Goal: Task Accomplishment & Management: Complete application form

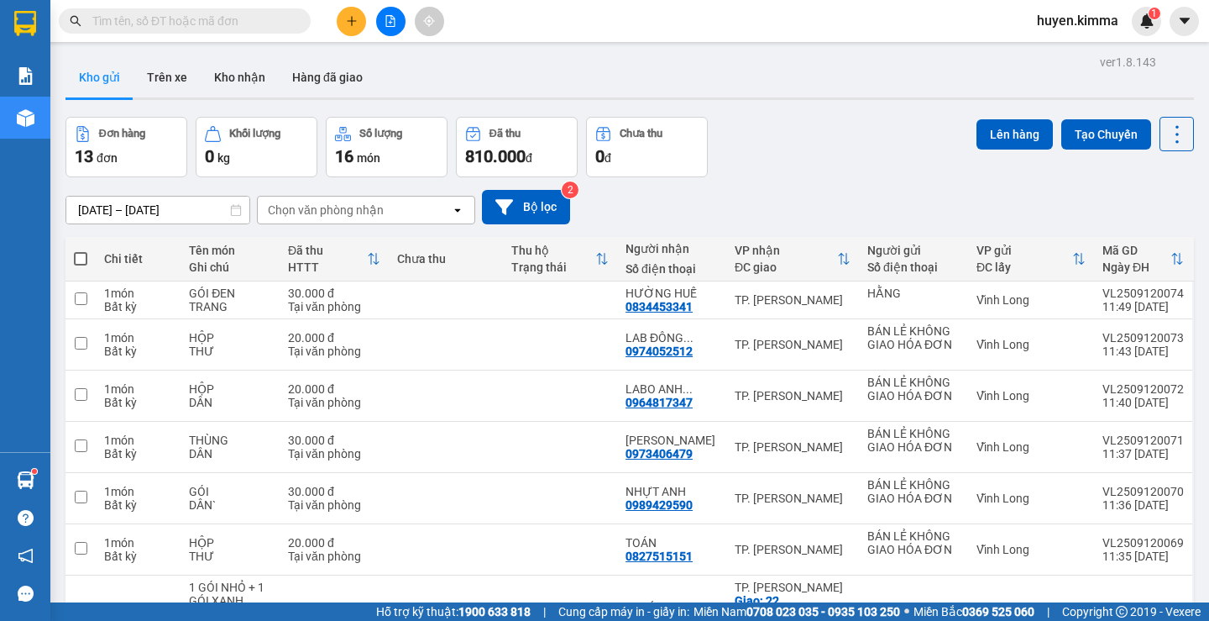
drag, startPoint x: 0, startPoint y: 0, endPoint x: 396, endPoint y: 10, distance: 396.5
click at [396, 10] on button at bounding box center [390, 21] width 29 height 29
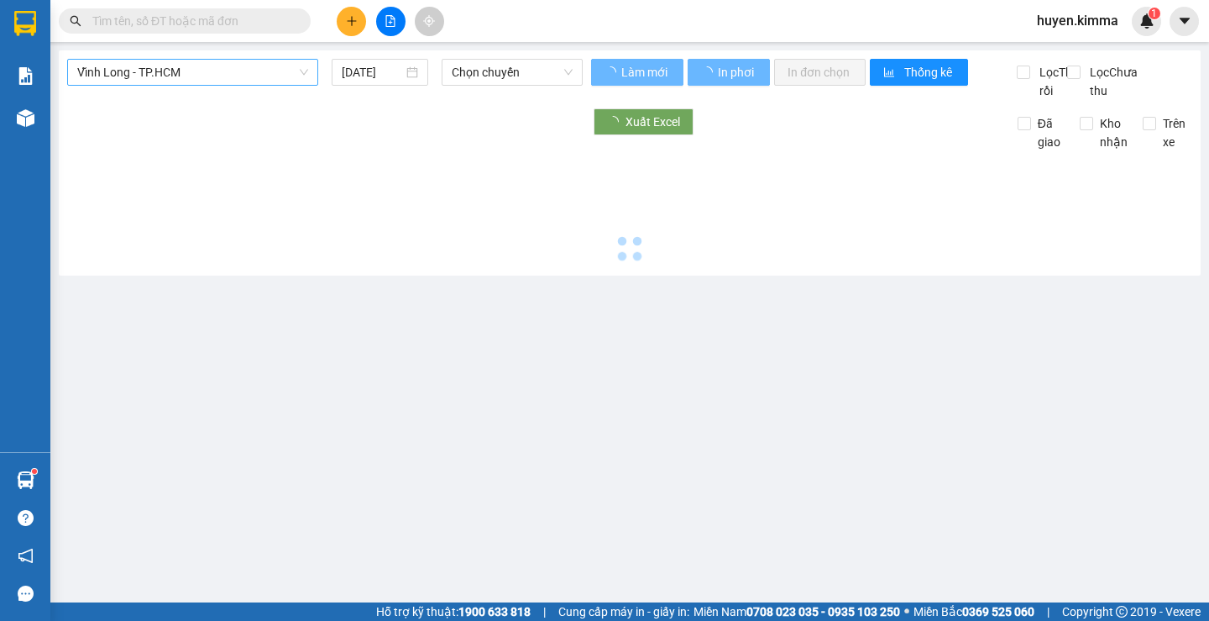
click at [143, 72] on span "Vĩnh Long - TP.HCM" at bounding box center [192, 72] width 231 height 25
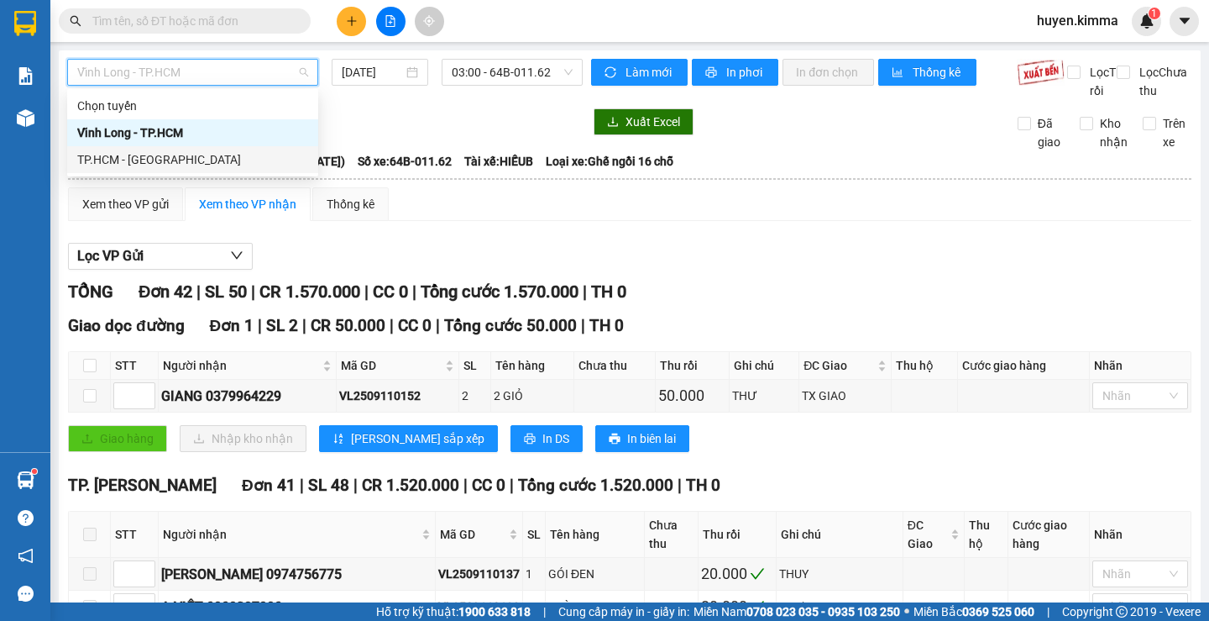
click at [165, 170] on div "TP.HCM - [GEOGRAPHIC_DATA]" at bounding box center [192, 159] width 251 height 27
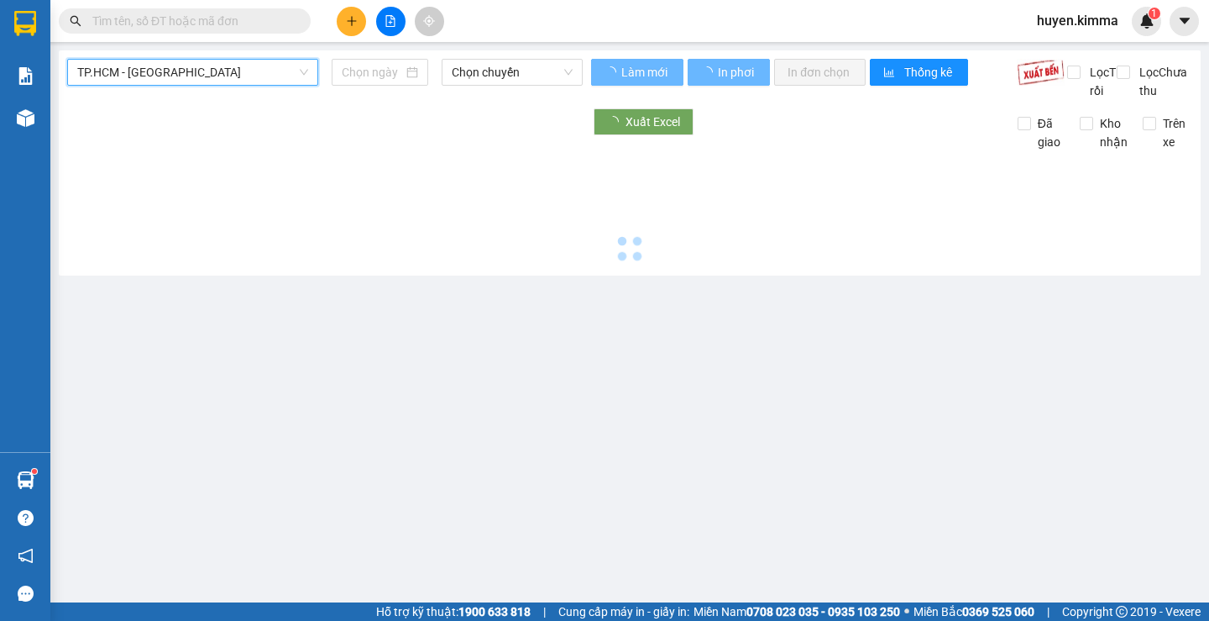
type input "[DATE]"
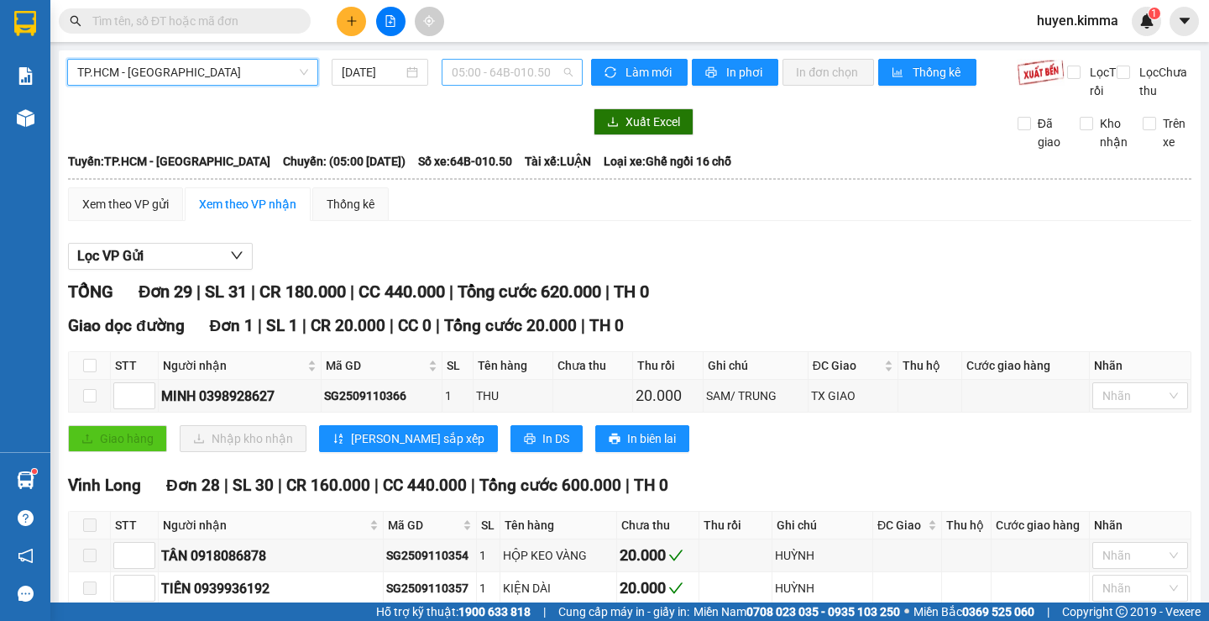
click at [500, 76] on span "05:00 - 64B-010.50" at bounding box center [512, 72] width 121 height 25
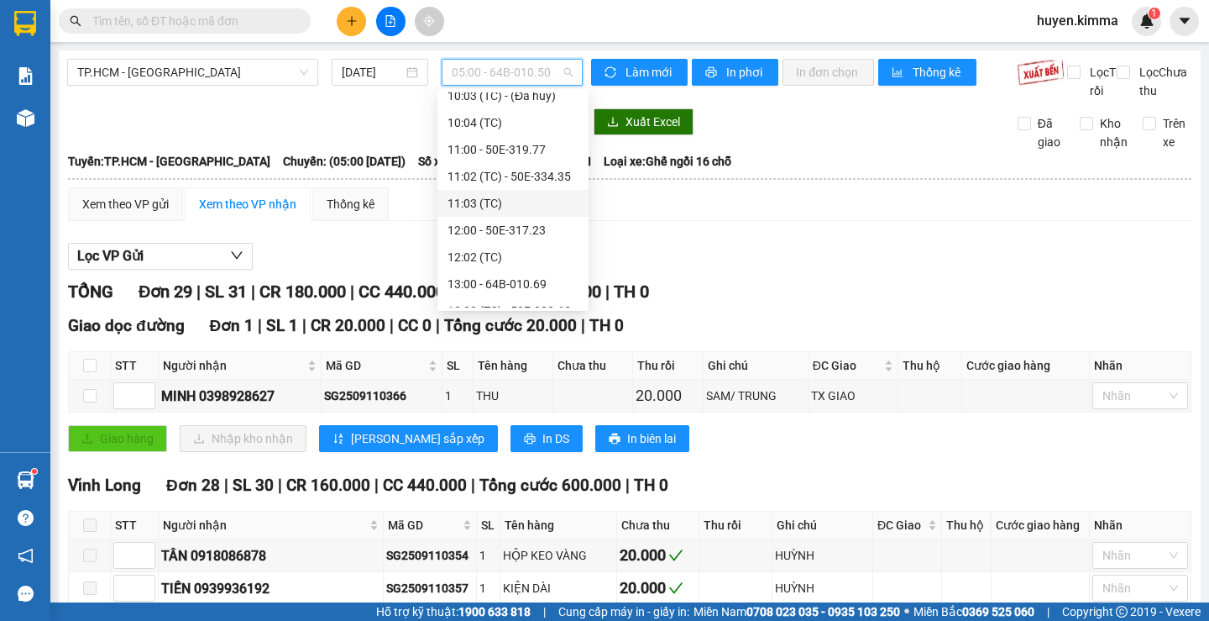
scroll to position [168, 0]
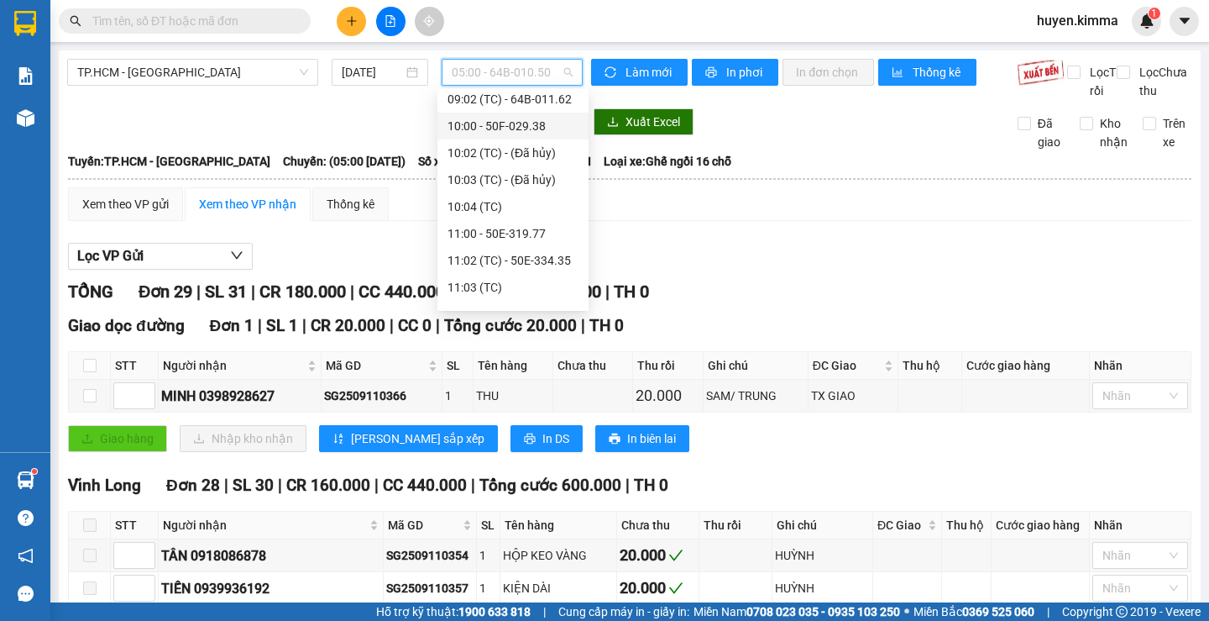
click at [540, 128] on div "10:00 - 50F-029.38" at bounding box center [513, 126] width 131 height 18
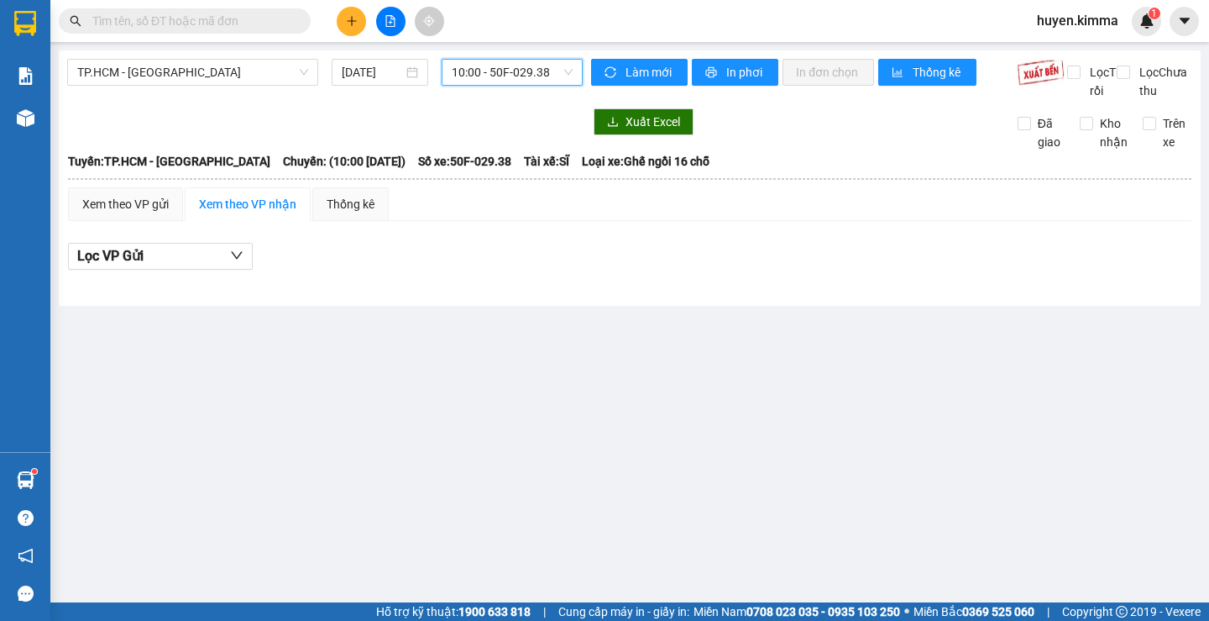
click at [516, 76] on span "10:00 - 50F-029.38" at bounding box center [512, 72] width 121 height 25
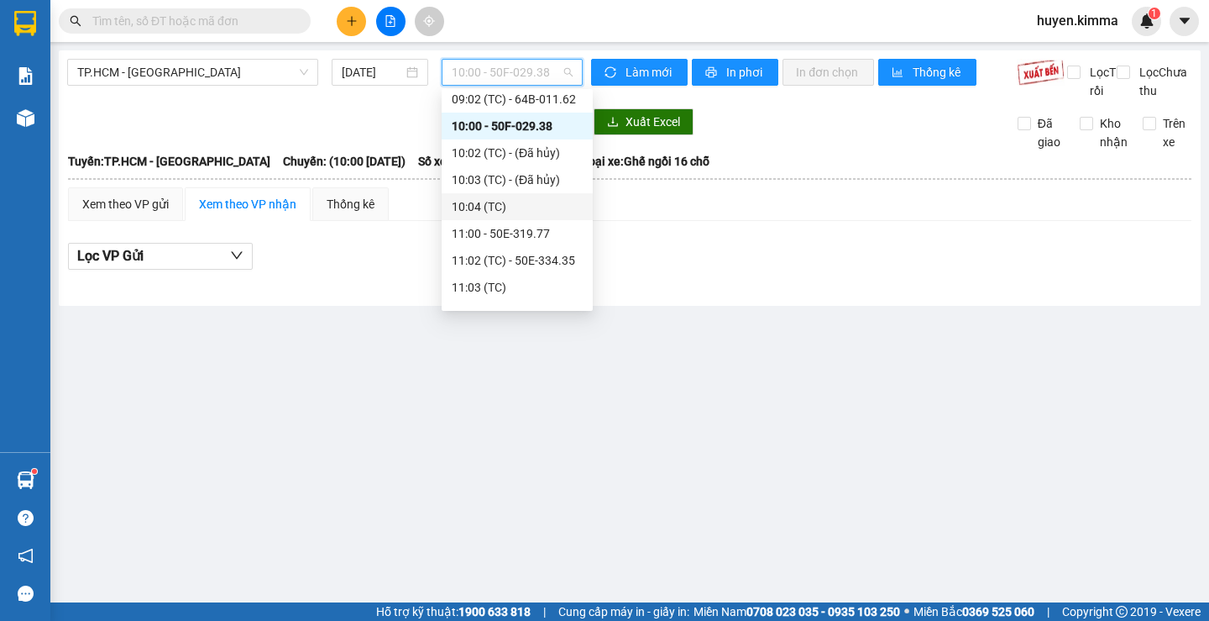
click at [505, 196] on div "10:04 (TC)" at bounding box center [517, 206] width 151 height 27
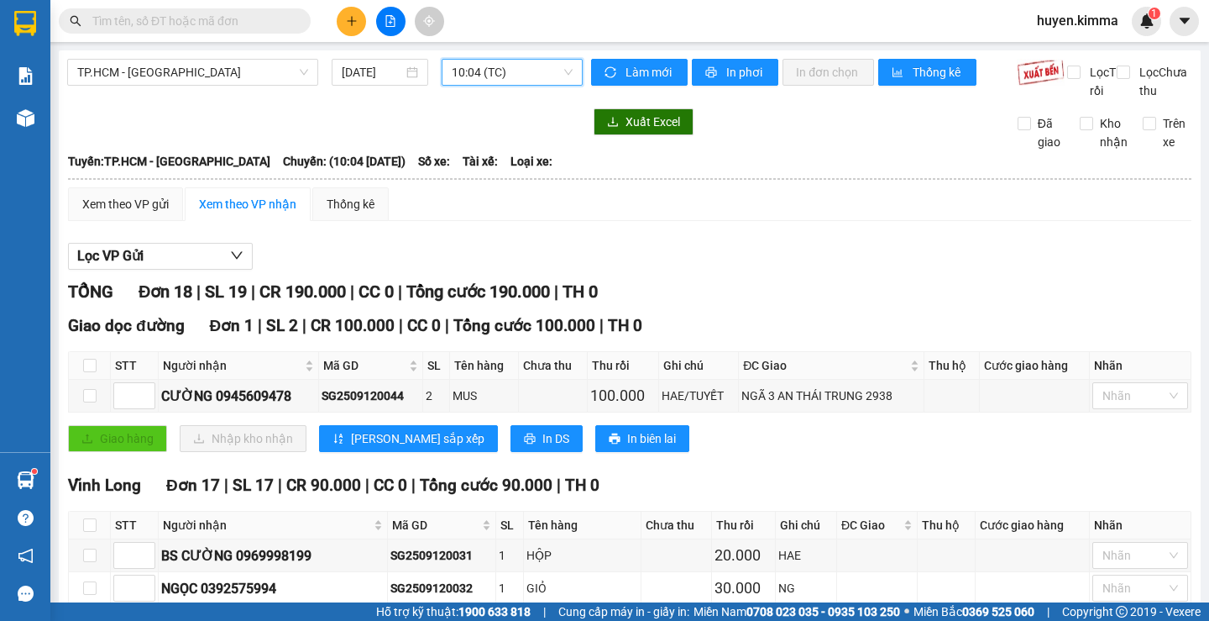
click at [354, 27] on button at bounding box center [351, 21] width 29 height 29
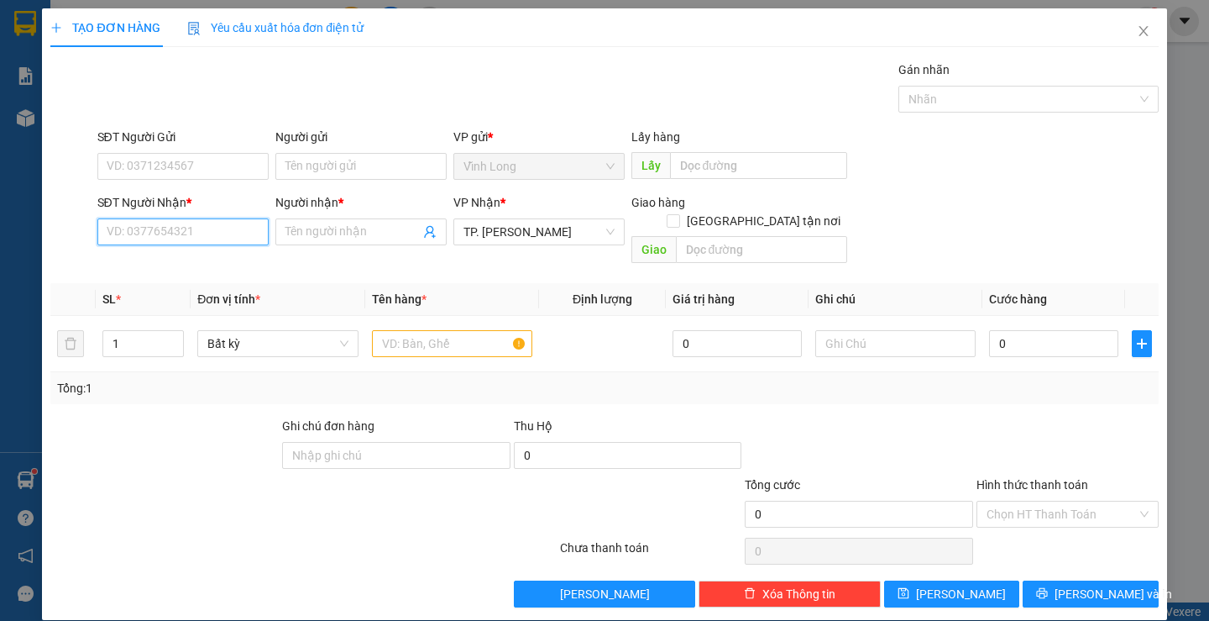
click at [204, 227] on input "SĐT Người Nhận *" at bounding box center [182, 231] width 171 height 27
type input "0932661523"
click at [191, 275] on div "0932661523 - TIỀN" at bounding box center [181, 265] width 170 height 27
type input "TIỀN"
type input "0932661523"
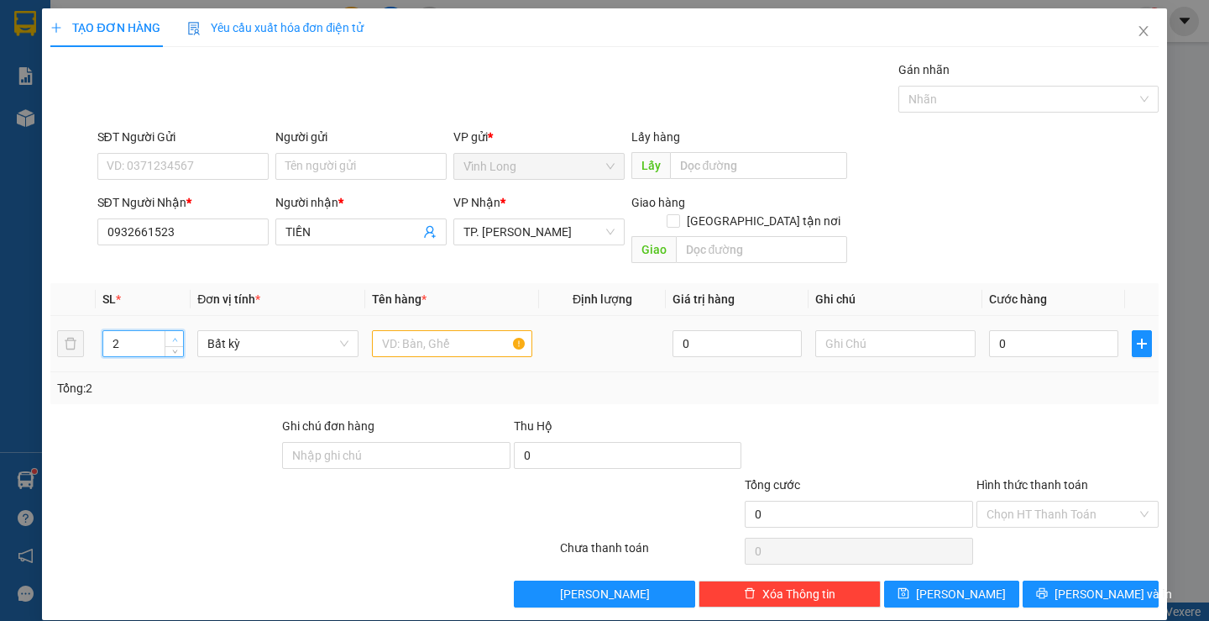
click at [175, 334] on span "up" at bounding box center [175, 339] width 10 height 10
type input "3"
click at [175, 334] on span "up" at bounding box center [175, 339] width 10 height 10
click at [424, 330] on input "text" at bounding box center [452, 343] width 160 height 27
type input "2 GÓI ĐEN + 1 THÙNG"
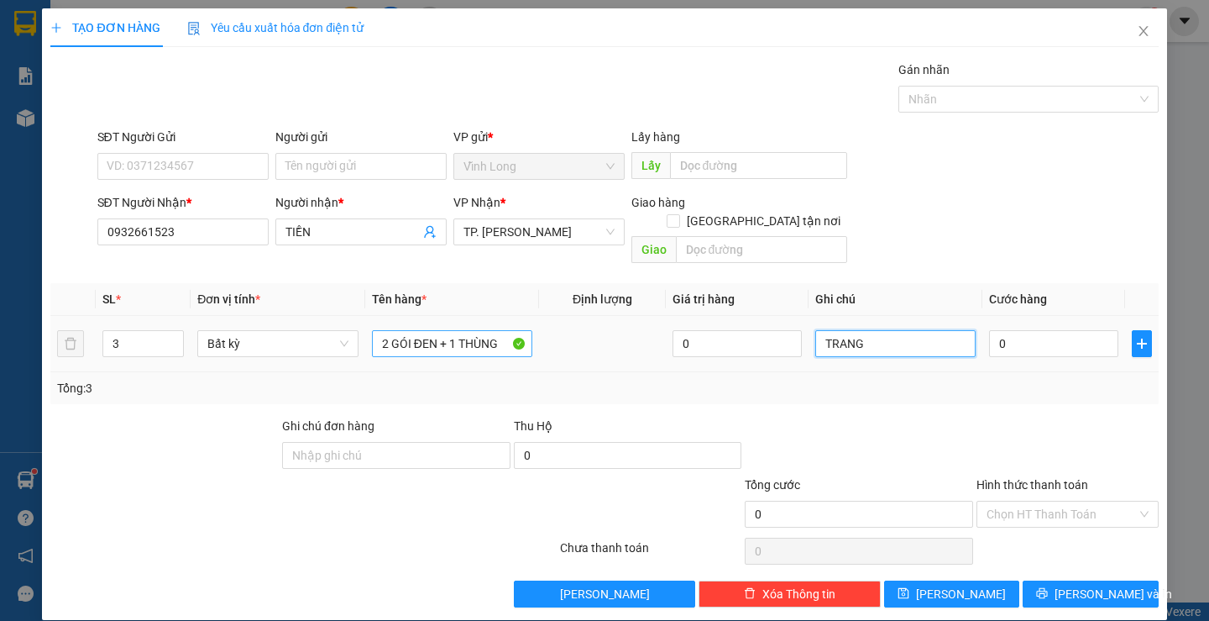
type input "TRANG"
type input "1"
type input "10"
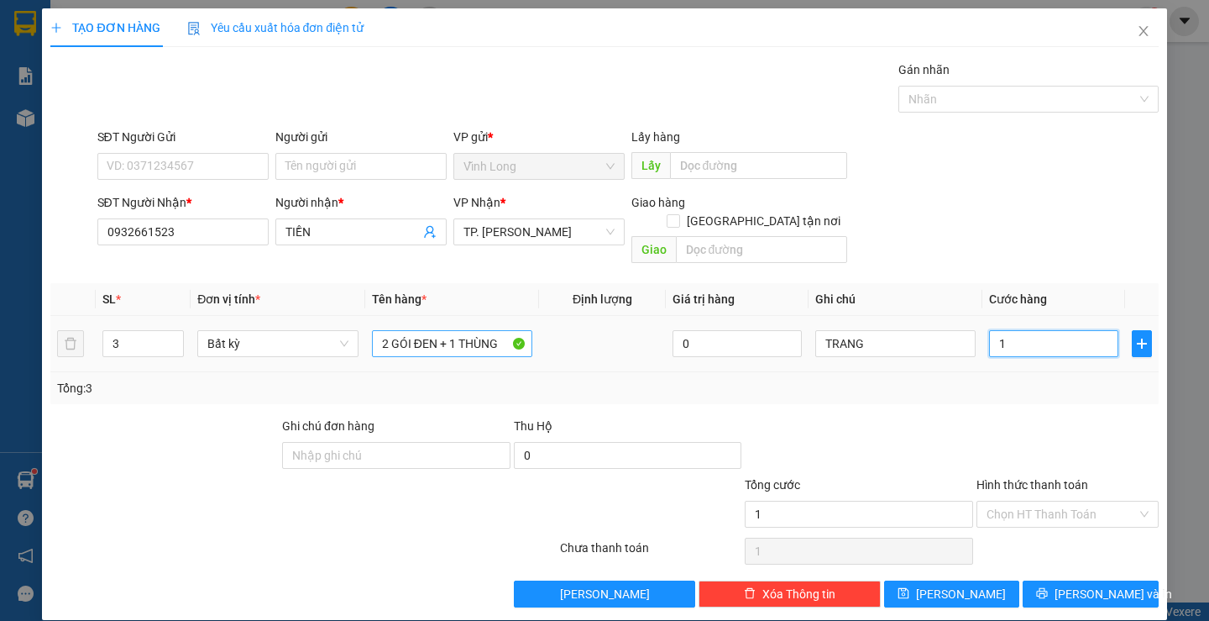
type input "10"
type input "100"
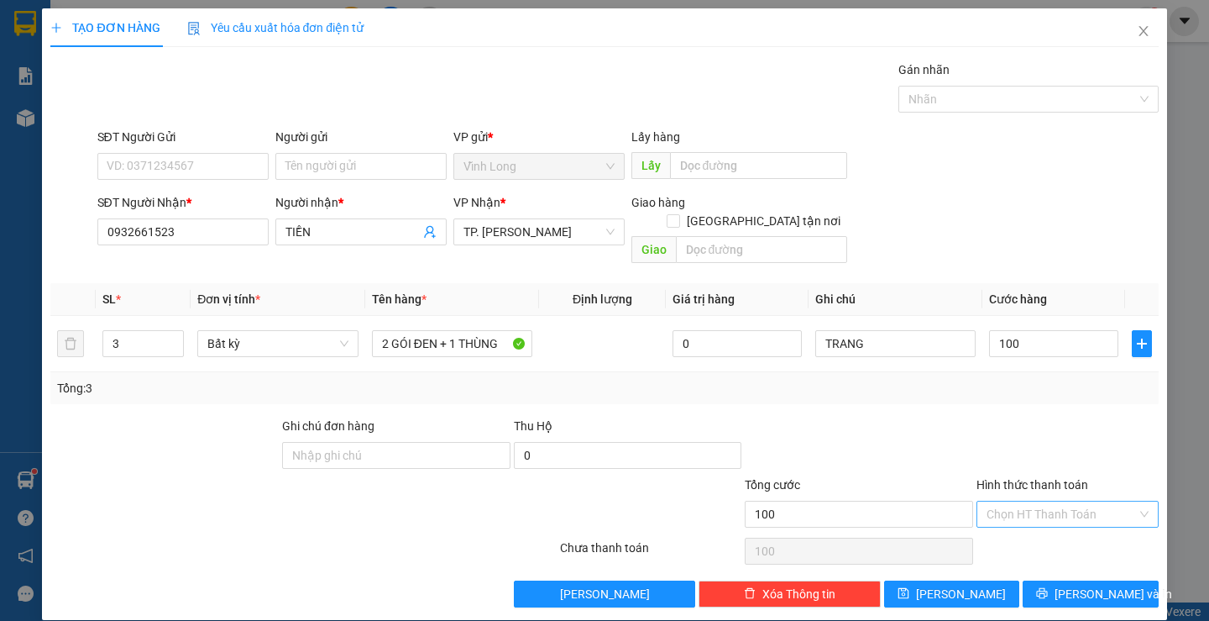
type input "100.000"
click at [1009, 501] on input "Hình thức thanh toán" at bounding box center [1062, 513] width 150 height 25
click at [1008, 537] on div "Tại văn phòng" at bounding box center [1057, 529] width 160 height 18
type input "0"
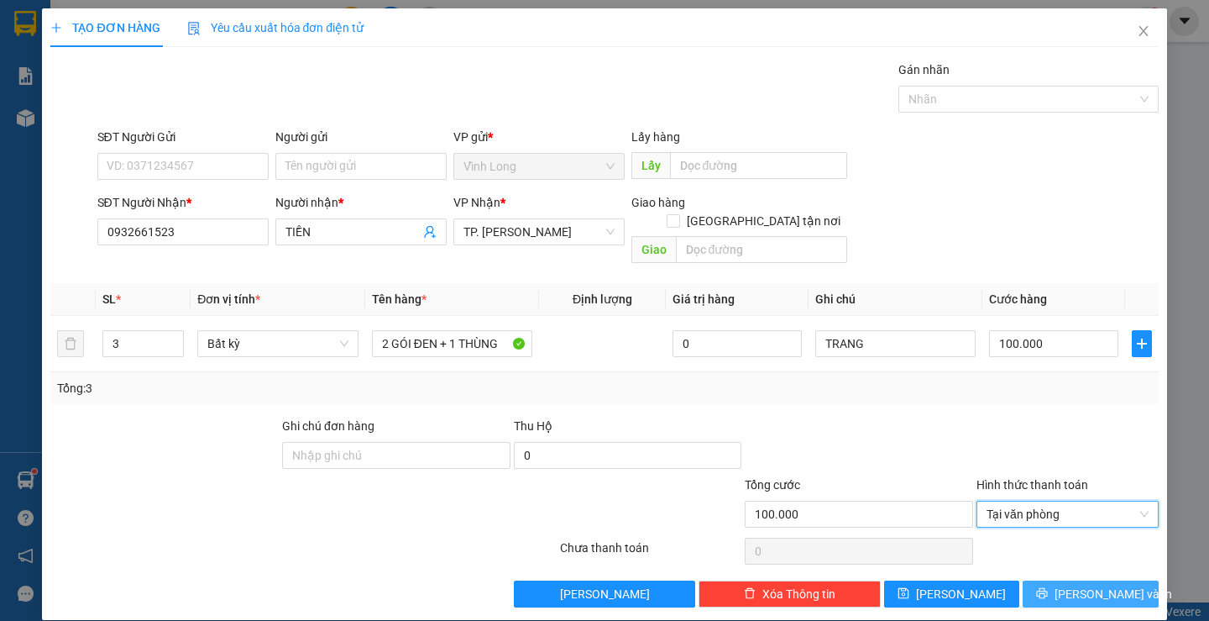
click at [1027, 580] on button "[PERSON_NAME] và In" at bounding box center [1090, 593] width 135 height 27
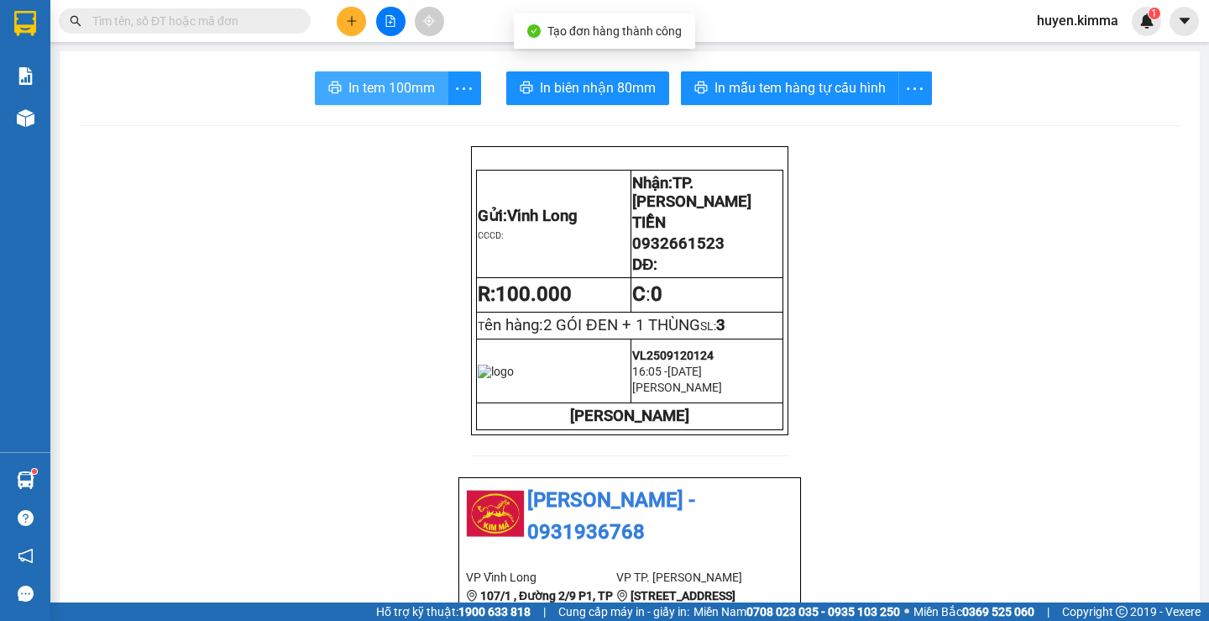
click at [348, 80] on span "In tem 100mm" at bounding box center [391, 87] width 86 height 21
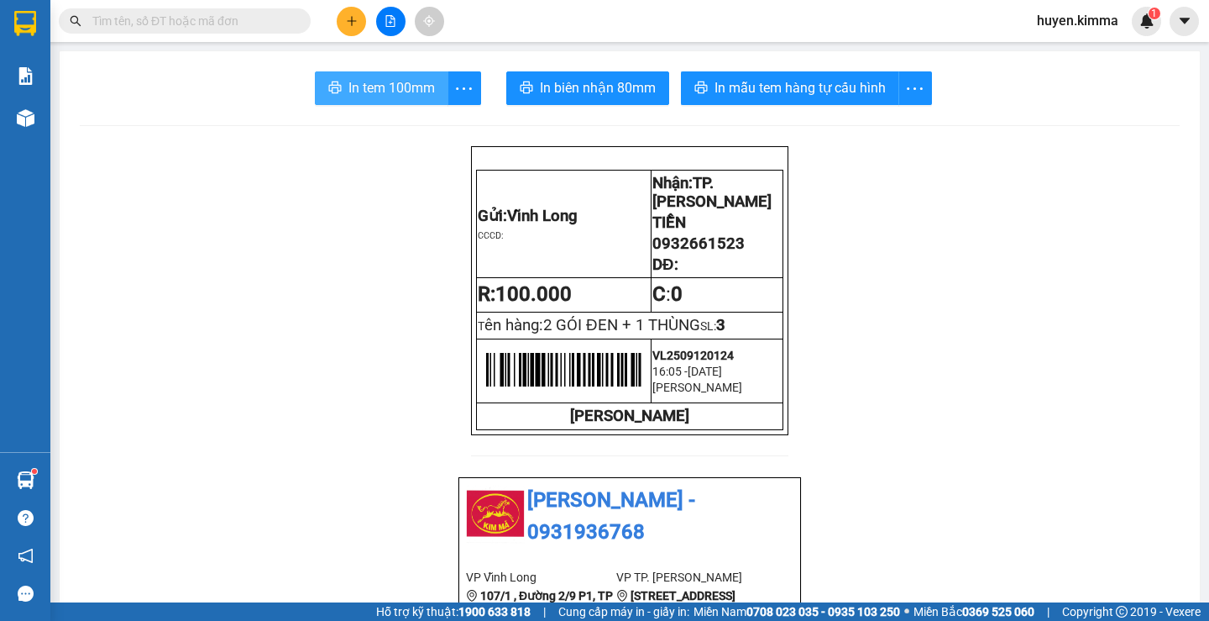
click at [394, 82] on span "In tem 100mm" at bounding box center [391, 87] width 86 height 21
drag, startPoint x: 165, startPoint y: 27, endPoint x: 135, endPoint y: 27, distance: 29.4
click at [157, 27] on input "text" at bounding box center [191, 21] width 198 height 18
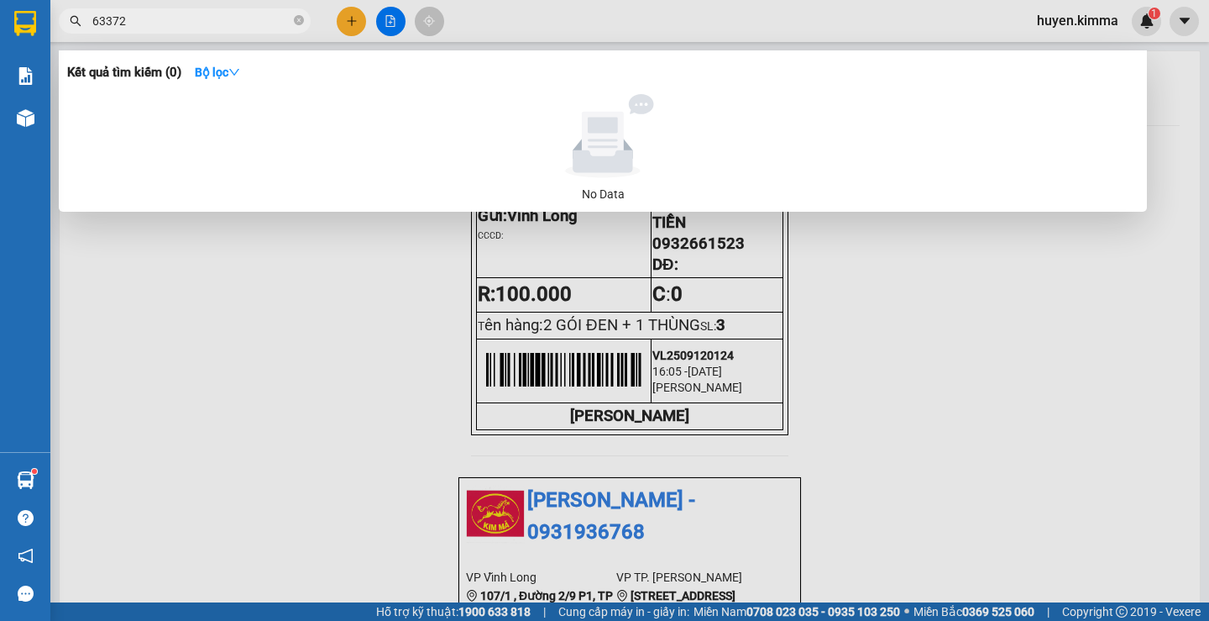
type input "633728"
